Goal: Task Accomplishment & Management: Manage account settings

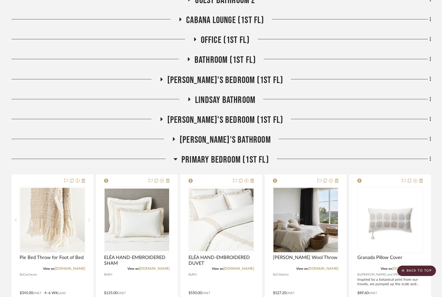
scroll to position [0, 4]
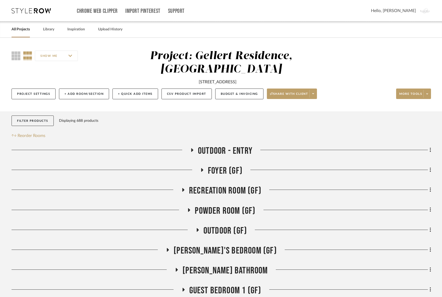
click at [18, 10] on icon at bounding box center [31, 10] width 39 height 5
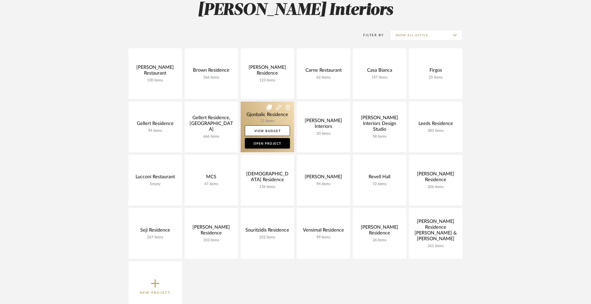
scroll to position [96, 0]
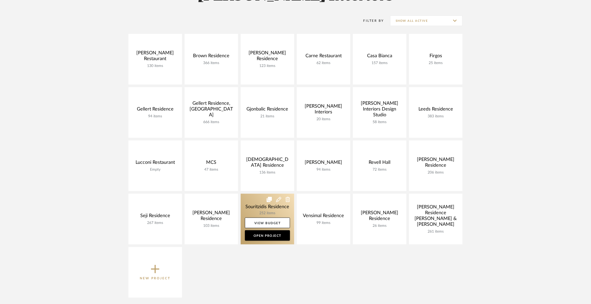
click at [250, 204] on link at bounding box center [268, 219] width 54 height 51
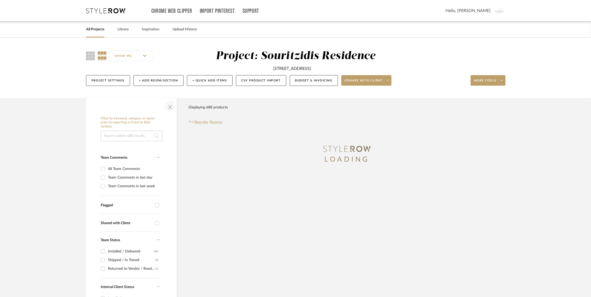
click at [167, 106] on span "button" at bounding box center [170, 106] width 13 height 13
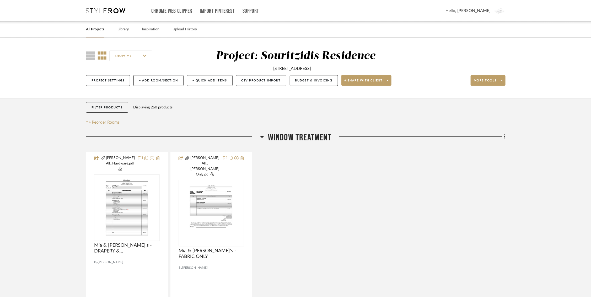
click at [263, 137] on icon at bounding box center [262, 137] width 4 height 2
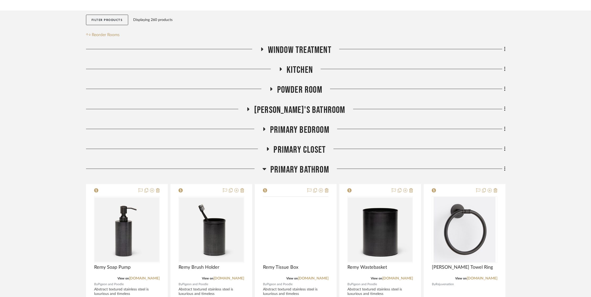
scroll to position [88, 0]
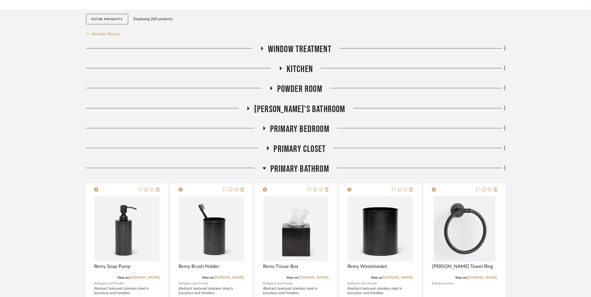
click at [264, 168] on icon at bounding box center [265, 169] width 4 height 2
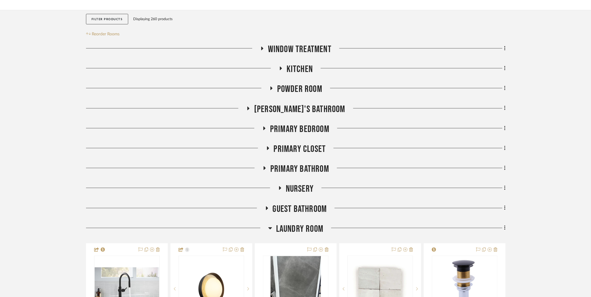
click at [268, 131] on h3 "Primary Bedroom" at bounding box center [295, 129] width 67 height 11
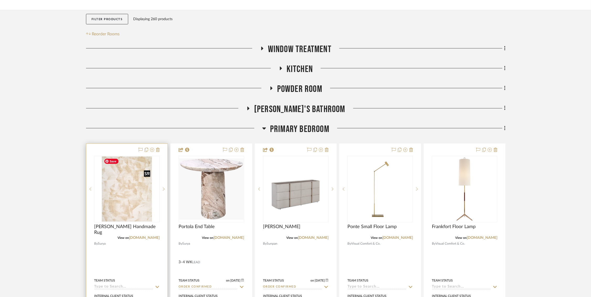
click at [134, 191] on img "0" at bounding box center [127, 190] width 51 height 66
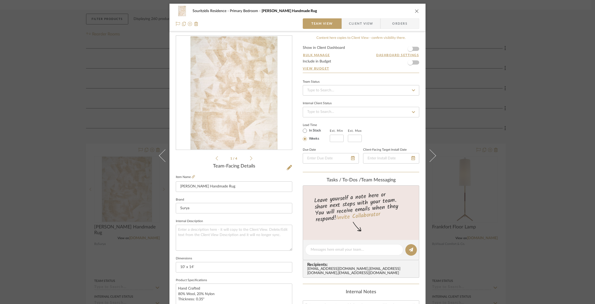
scroll to position [0, 0]
click at [411, 64] on span "button" at bounding box center [410, 63] width 12 height 12
click at [320, 67] on link "View Budget" at bounding box center [361, 69] width 116 height 4
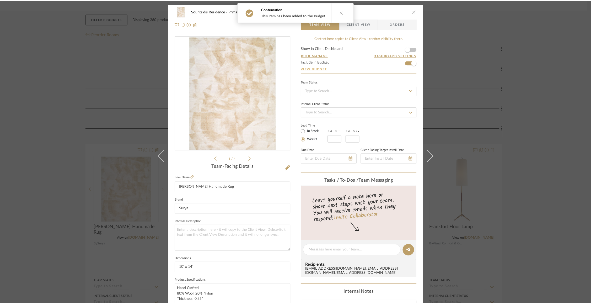
scroll to position [88, 0]
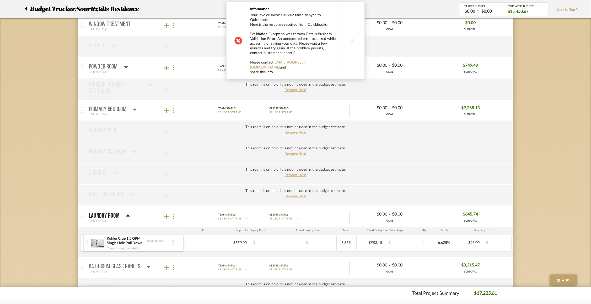
click at [351, 39] on icon at bounding box center [353, 41] width 4 height 4
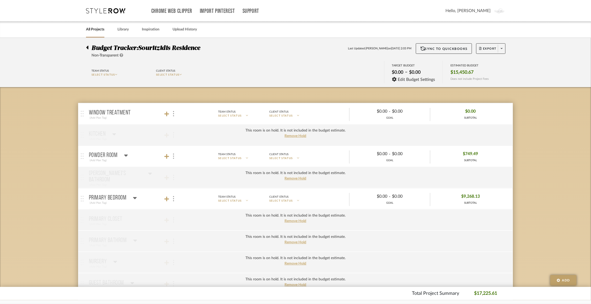
click at [145, 202] on mat-panel-title "Primary Bedroom (Add Plan Tag)" at bounding box center [135, 198] width 92 height 13
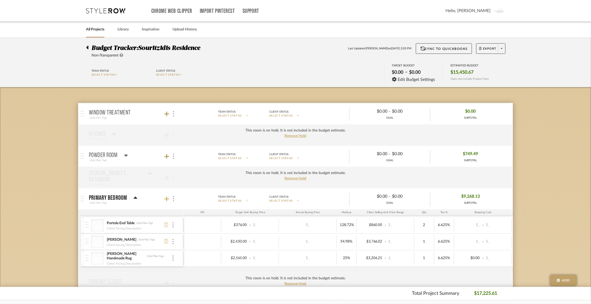
click at [166, 198] on icon at bounding box center [166, 198] width 5 height 5
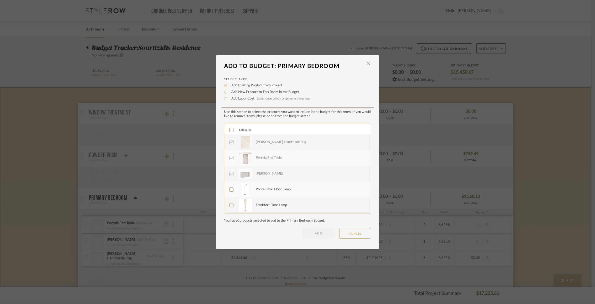
click at [355, 232] on button "CANCEL" at bounding box center [354, 233] width 31 height 10
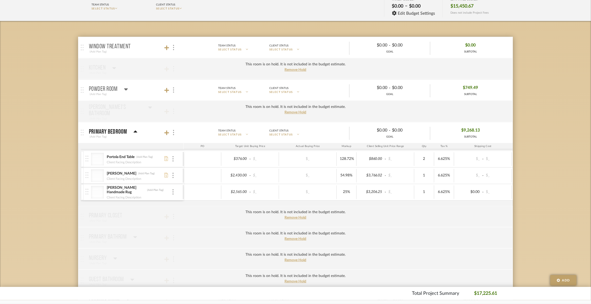
scroll to position [66, 0]
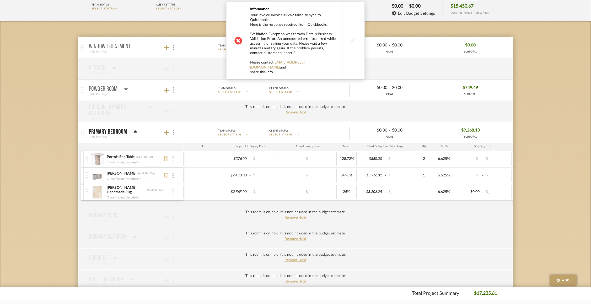
scroll to position [70, 0]
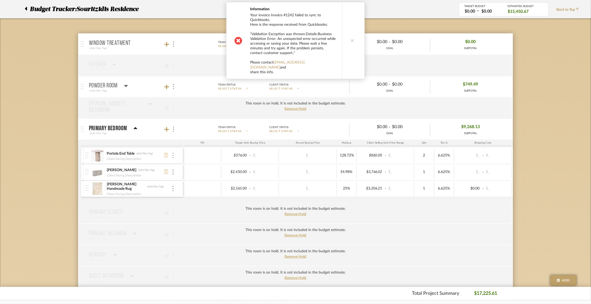
click at [174, 155] on div at bounding box center [173, 156] width 3 height 6
click at [191, 193] on span "Remove Item" at bounding box center [198, 194] width 33 height 4
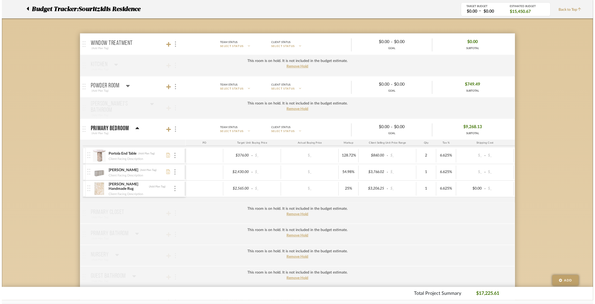
scroll to position [0, 0]
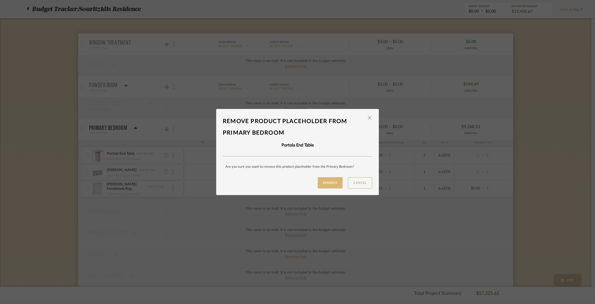
click at [321, 187] on button "Remove" at bounding box center [330, 182] width 25 height 11
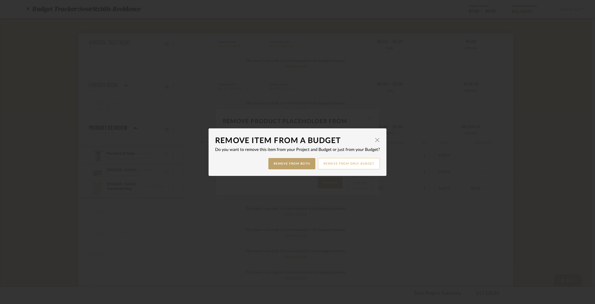
click at [323, 162] on button "Remove from only Budget" at bounding box center [349, 163] width 62 height 11
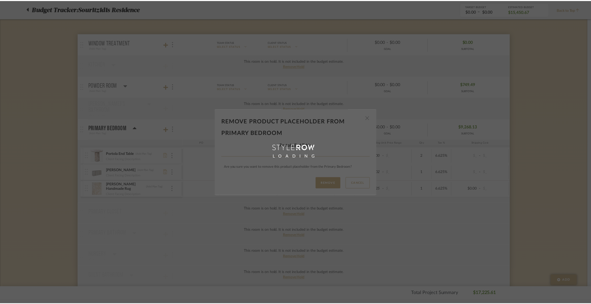
scroll to position [70, 0]
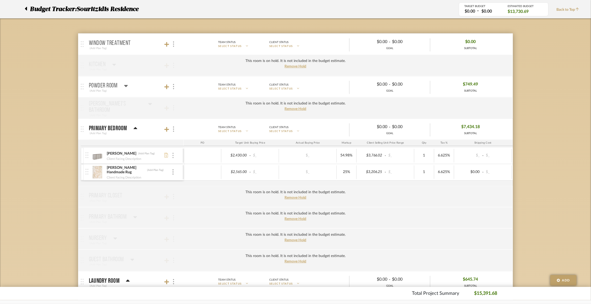
click at [174, 154] on div at bounding box center [173, 156] width 3 height 6
click at [189, 199] on button "Remove Item" at bounding box center [195, 194] width 47 height 13
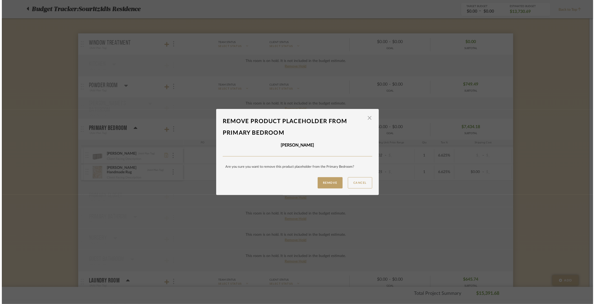
scroll to position [0, 0]
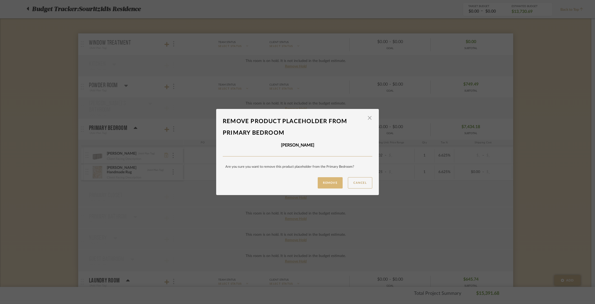
click at [328, 183] on button "Remove" at bounding box center [330, 182] width 25 height 11
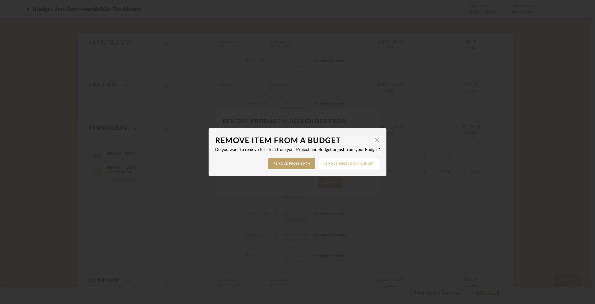
click at [338, 164] on button "Remove from only Budget" at bounding box center [349, 163] width 62 height 11
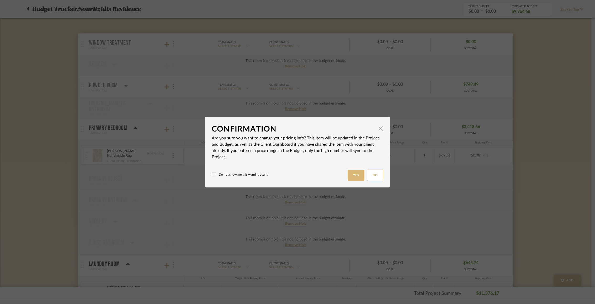
click at [353, 174] on button "Yes" at bounding box center [356, 175] width 17 height 11
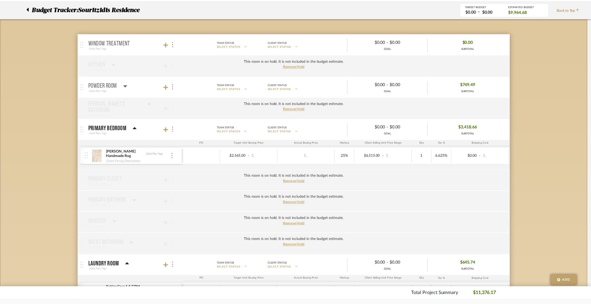
scroll to position [70, 0]
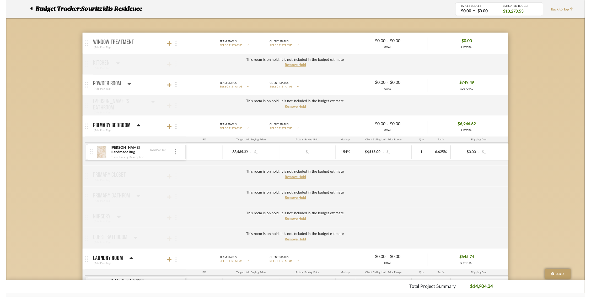
scroll to position [0, 0]
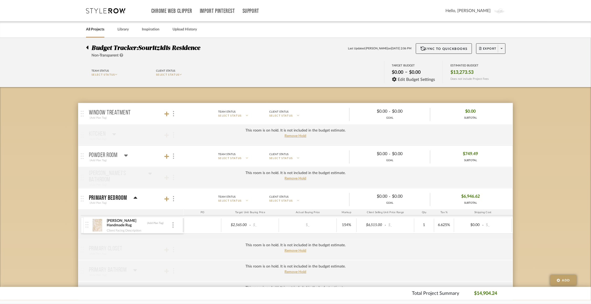
click at [87, 46] on icon at bounding box center [87, 47] width 2 height 6
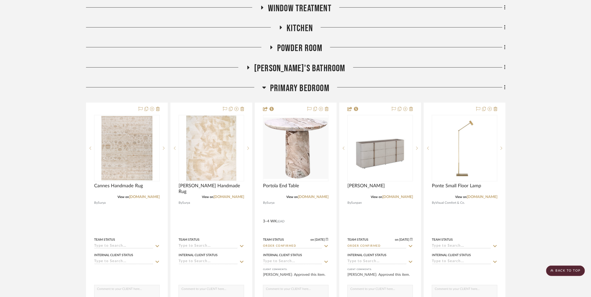
scroll to position [0, 2]
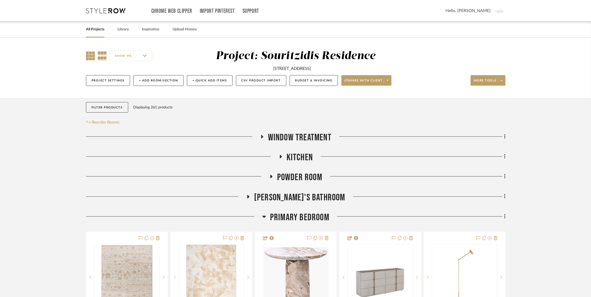
click at [87, 55] on icon at bounding box center [90, 55] width 9 height 9
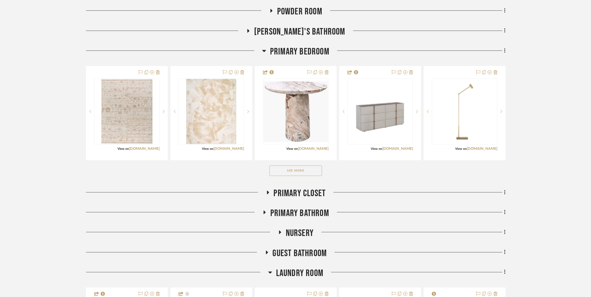
scroll to position [166, 2]
click at [302, 167] on button "See More" at bounding box center [296, 171] width 52 height 10
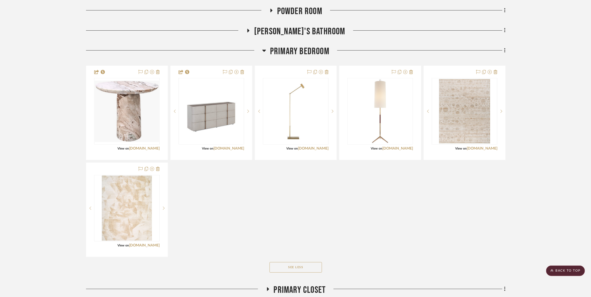
drag, startPoint x: 99, startPoint y: 114, endPoint x: 518, endPoint y: 0, distance: 434.3
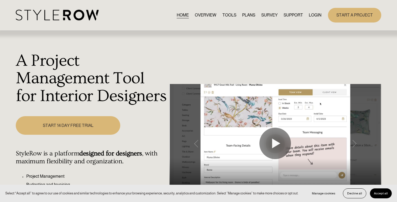
click at [316, 14] on link "LOGIN" at bounding box center [314, 15] width 13 height 7
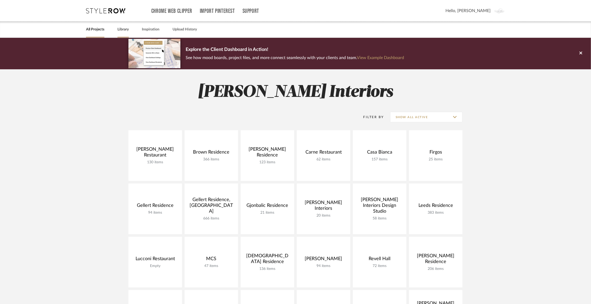
click at [124, 30] on link "Library" at bounding box center [123, 29] width 11 height 7
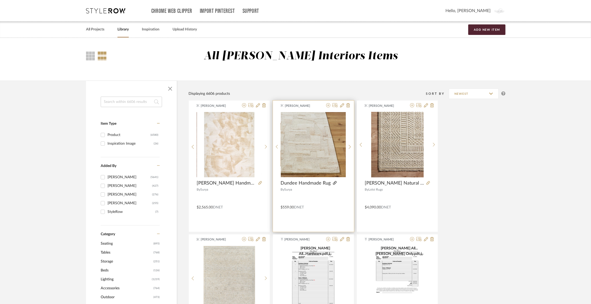
click at [334, 183] on icon at bounding box center [335, 183] width 4 height 4
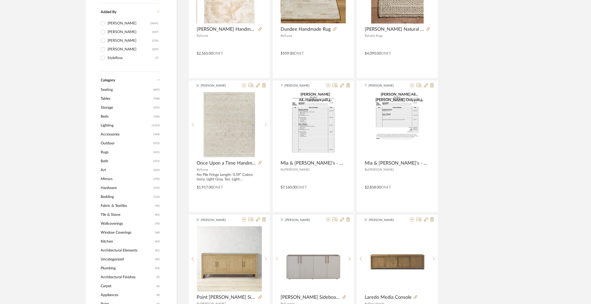
scroll to position [158, 0]
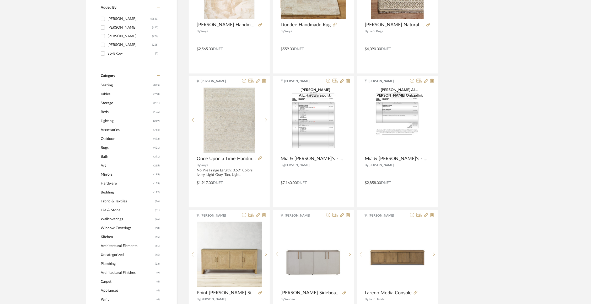
click at [106, 147] on span "Rugs" at bounding box center [126, 147] width 51 height 9
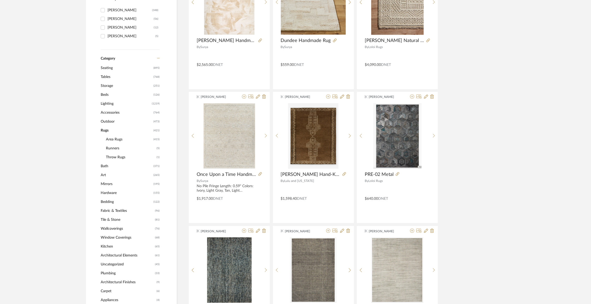
scroll to position [157, 0]
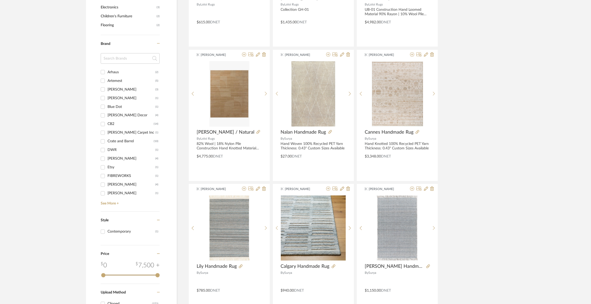
scroll to position [478, 0]
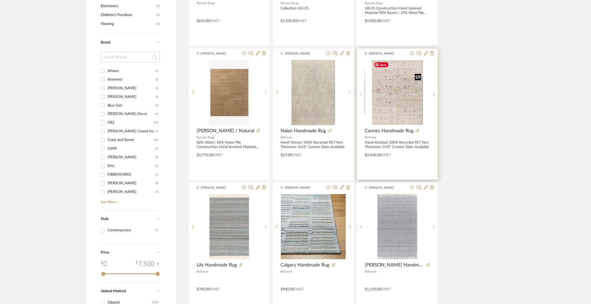
click at [0, 0] on img at bounding box center [0, 0] width 0 height 0
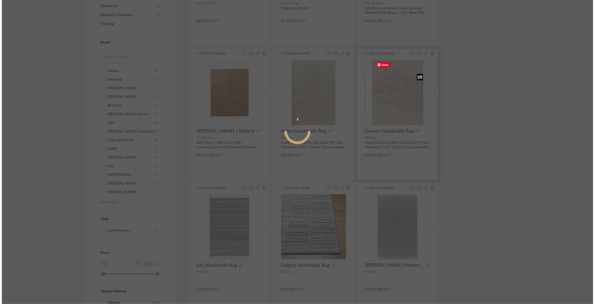
scroll to position [0, 0]
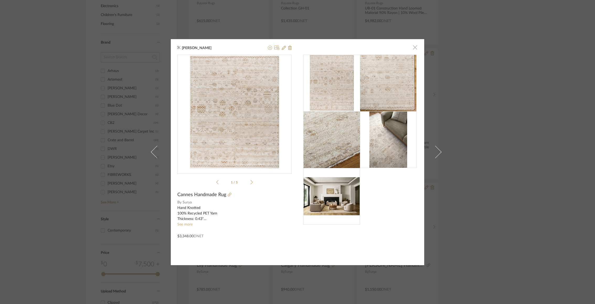
click at [414, 50] on span "button" at bounding box center [415, 47] width 10 height 10
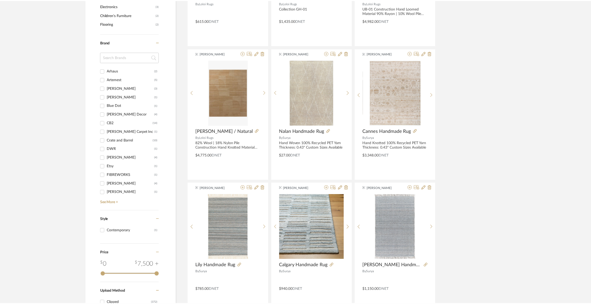
scroll to position [478, 0]
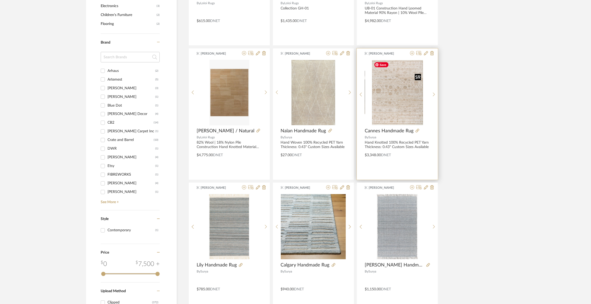
click at [409, 91] on img "0" at bounding box center [397, 93] width 51 height 66
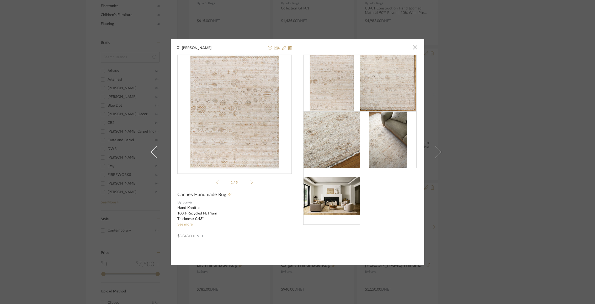
click at [228, 194] on icon at bounding box center [230, 195] width 4 height 4
click at [497, 37] on div "Justin Odle × 1 / 5 Cannes Handmade Rug By Surya Hand Knotted 100% Recycled PET…" at bounding box center [297, 152] width 595 height 304
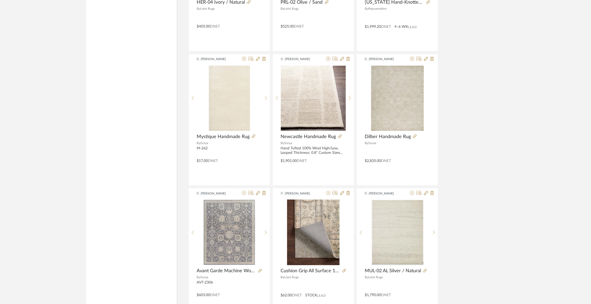
scroll to position [1009, 0]
click at [350, 98] on icon at bounding box center [350, 100] width 2 height 4
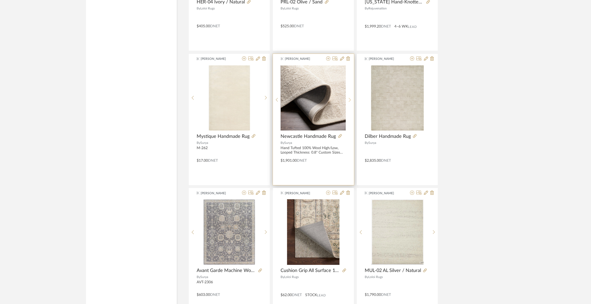
click at [350, 98] on icon at bounding box center [350, 100] width 2 height 4
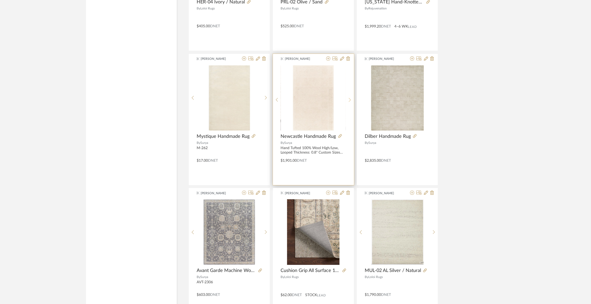
click at [350, 98] on icon at bounding box center [350, 100] width 2 height 4
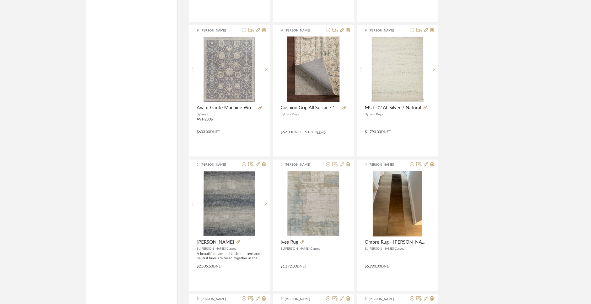
scroll to position [1172, 0]
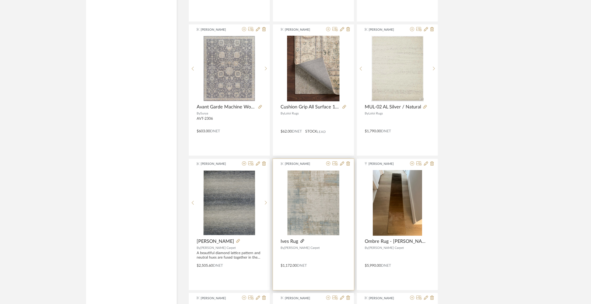
click at [302, 239] on icon at bounding box center [303, 241] width 4 height 4
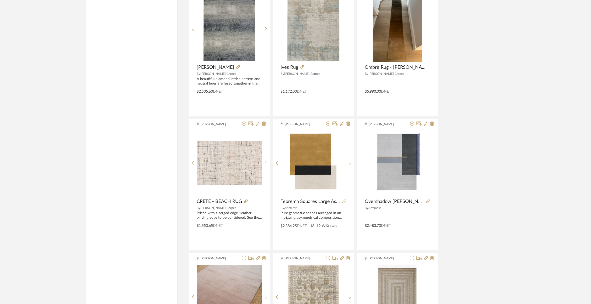
scroll to position [1481, 0]
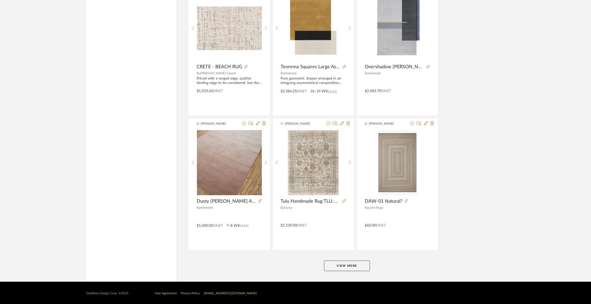
click at [349, 265] on button "View More" at bounding box center [347, 265] width 46 height 10
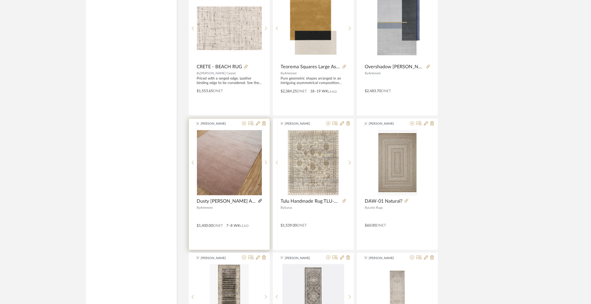
click at [260, 199] on icon at bounding box center [260, 201] width 4 height 4
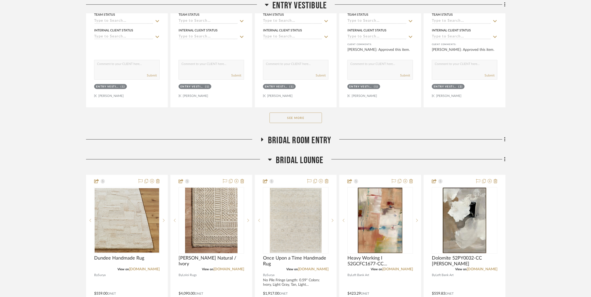
scroll to position [362, 0]
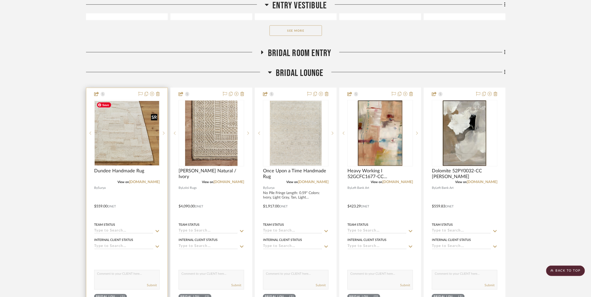
click at [114, 147] on img "0" at bounding box center [127, 133] width 65 height 65
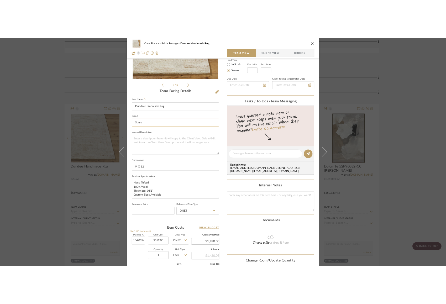
scroll to position [112, 0]
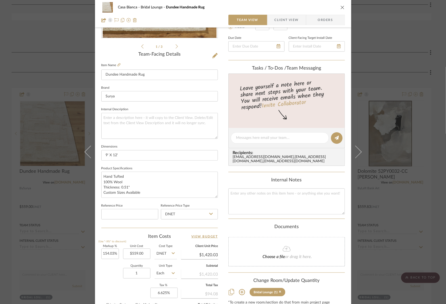
click at [385, 102] on div "Casa Bianca Bridal Lounge Dundee Handmade Rug Team View Client View Orders 1 / …" at bounding box center [223, 152] width 446 height 304
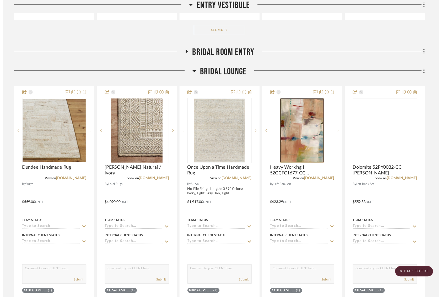
scroll to position [362, 0]
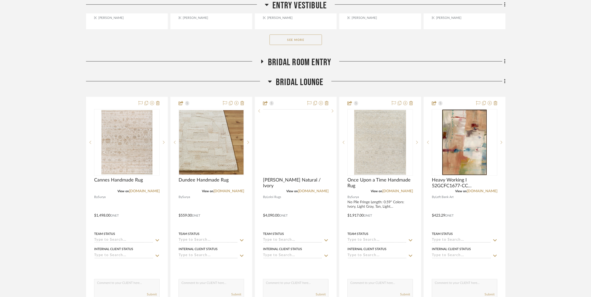
scroll to position [389, 0]
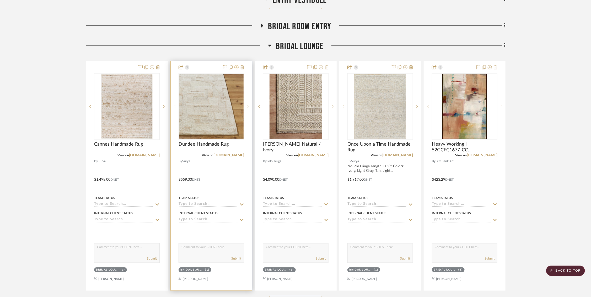
click at [238, 67] on icon at bounding box center [236, 67] width 4 height 4
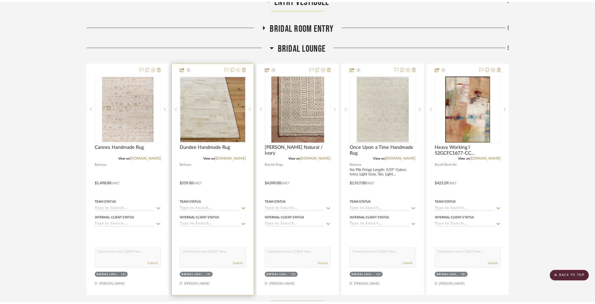
scroll to position [0, 0]
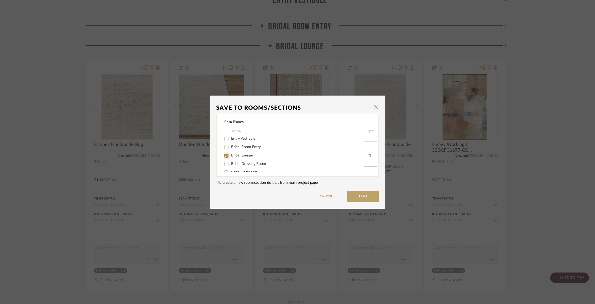
click at [227, 158] on input "Bridal Lounge" at bounding box center [226, 155] width 8 height 8
checkbox input "false"
click at [363, 198] on button "Save" at bounding box center [362, 196] width 31 height 11
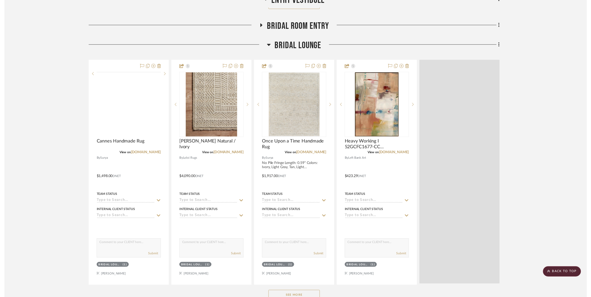
scroll to position [389, 0]
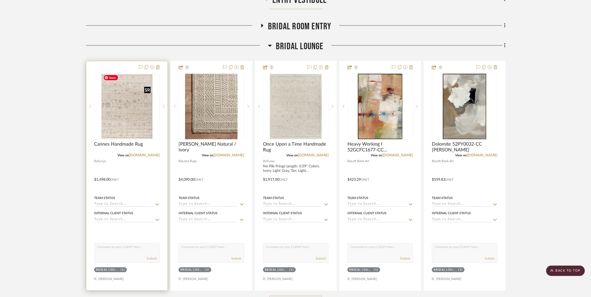
click at [139, 110] on img "0" at bounding box center [126, 107] width 51 height 66
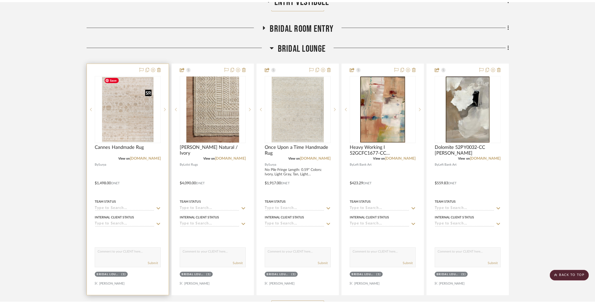
scroll to position [0, 0]
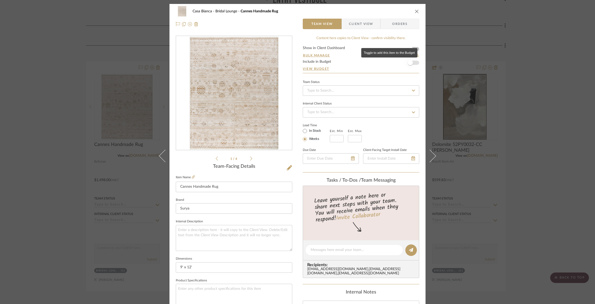
click at [412, 60] on span "button" at bounding box center [410, 63] width 12 height 12
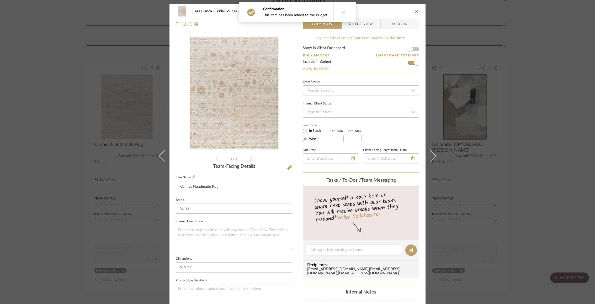
click at [312, 68] on link "View Budget" at bounding box center [361, 69] width 116 height 4
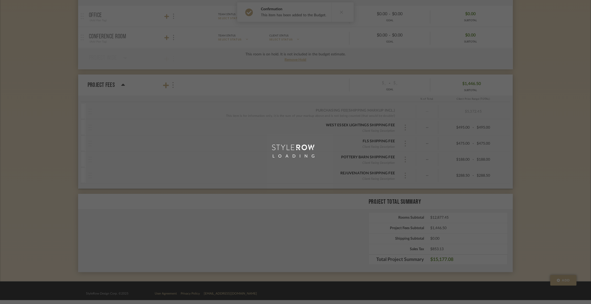
scroll to position [288, 0]
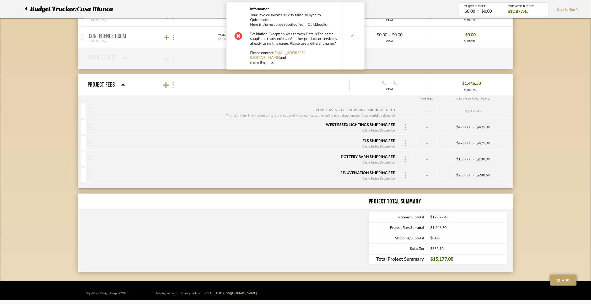
click at [353, 30] on button at bounding box center [352, 35] width 20 height 67
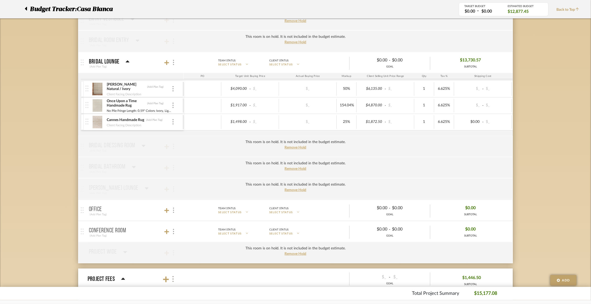
scroll to position [95, 0]
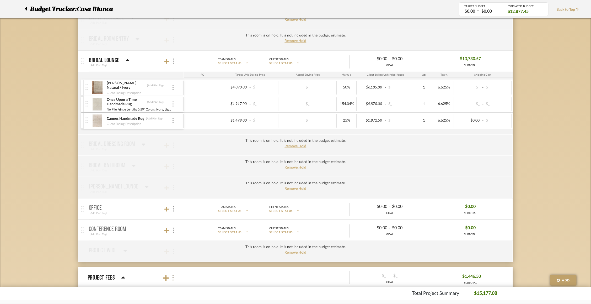
click at [97, 122] on img at bounding box center [97, 120] width 13 height 13
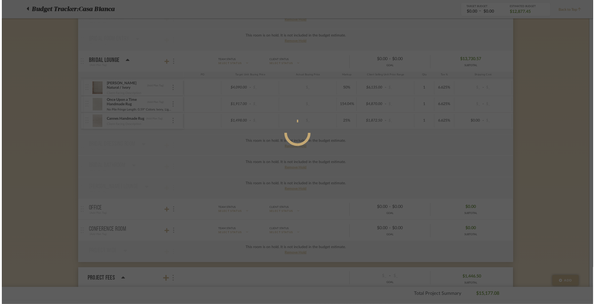
scroll to position [0, 0]
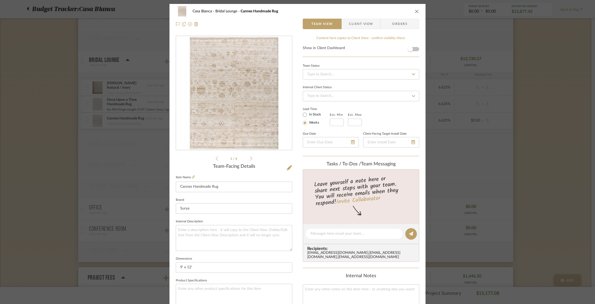
click at [418, 10] on div "Casa Bianca Bridal Lounge Cannes Handmade Rug Team View Client View Orders" at bounding box center [297, 18] width 256 height 28
click at [416, 10] on icon "close" at bounding box center [417, 11] width 4 height 4
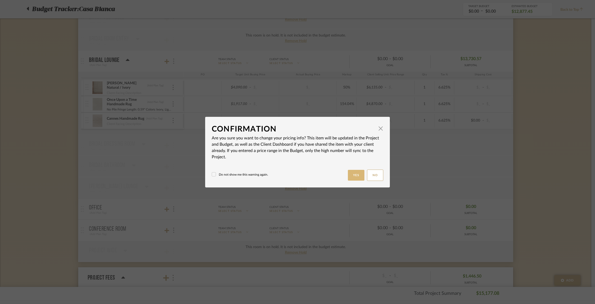
click at [352, 177] on button "Yes" at bounding box center [356, 175] width 17 height 11
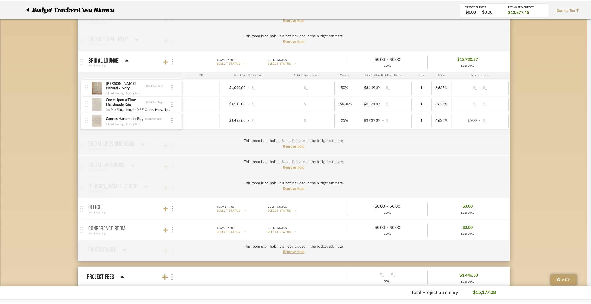
scroll to position [95, 0]
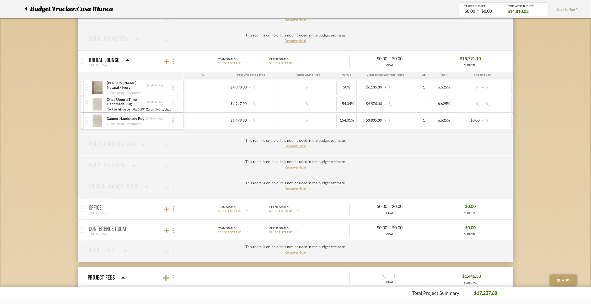
click at [99, 122] on img at bounding box center [97, 120] width 13 height 13
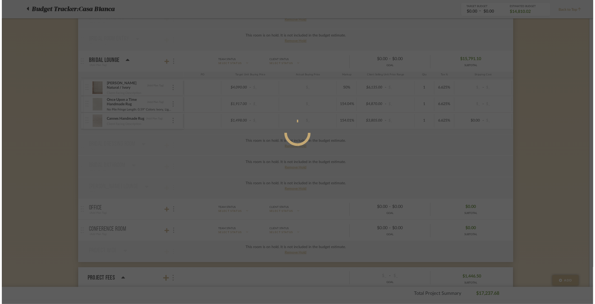
scroll to position [0, 0]
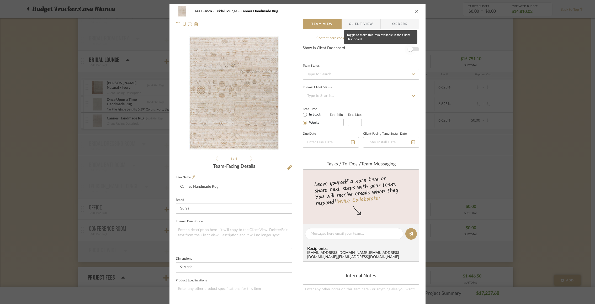
click at [410, 48] on span "button" at bounding box center [410, 48] width 5 height 5
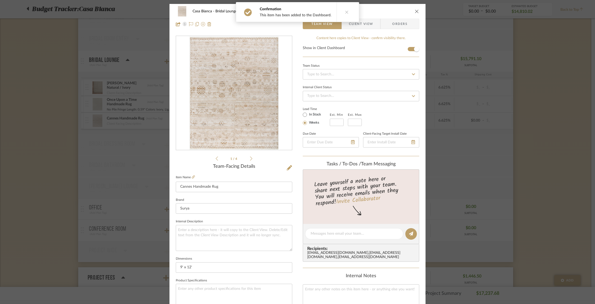
click at [250, 158] on icon at bounding box center [251, 158] width 2 height 5
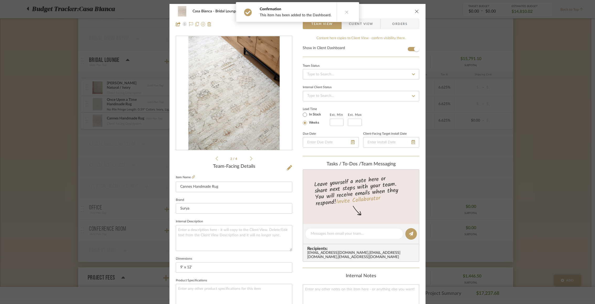
click at [250, 158] on icon at bounding box center [251, 158] width 2 height 5
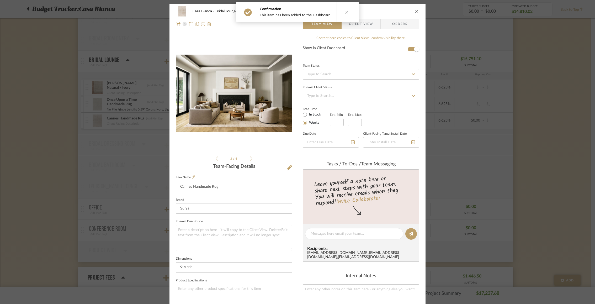
click at [250, 158] on icon at bounding box center [251, 158] width 2 height 5
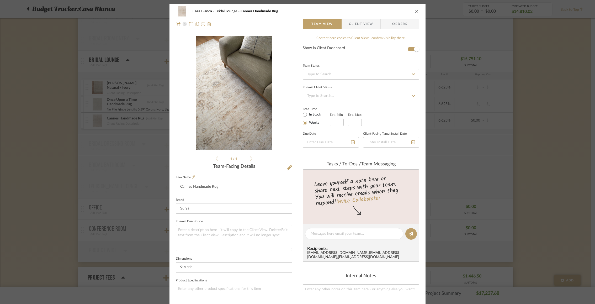
click at [415, 11] on icon "close" at bounding box center [417, 11] width 4 height 4
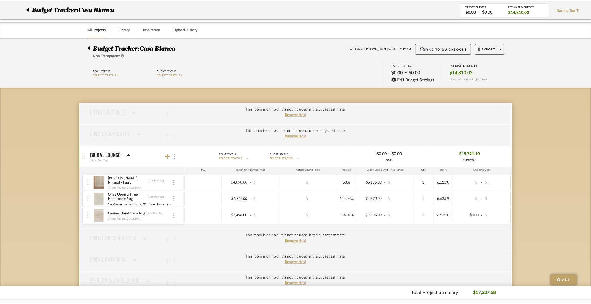
scroll to position [95, 0]
